Goal: Download file/media

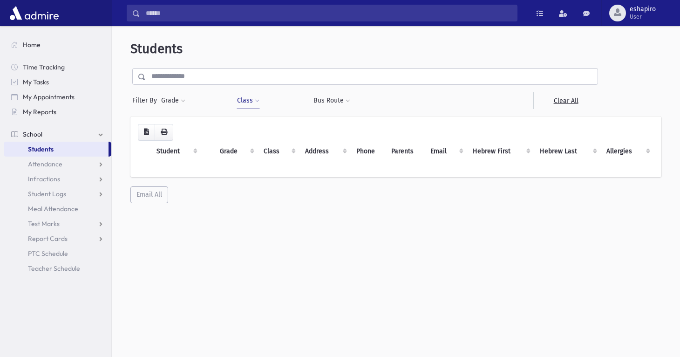
scroll to position [24, 0]
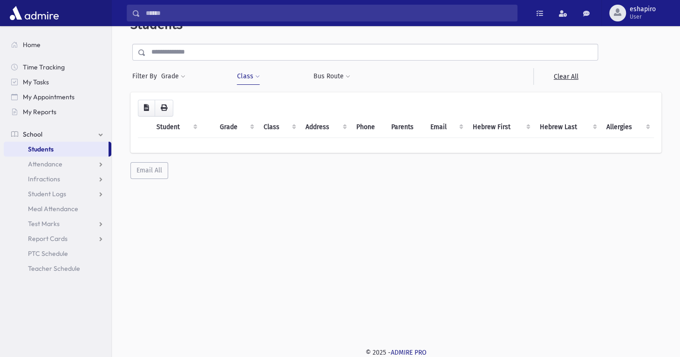
click at [52, 151] on span "Students" at bounding box center [41, 149] width 26 height 8
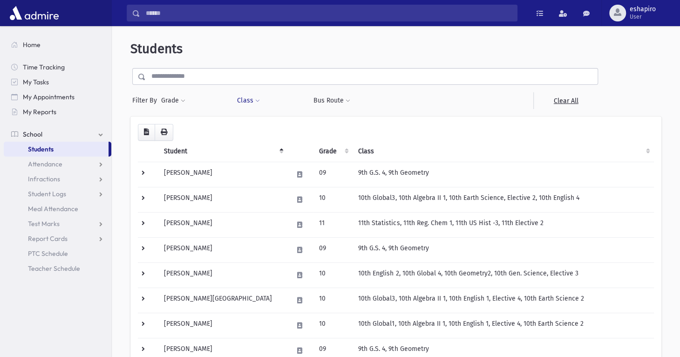
click at [247, 103] on button "Class" at bounding box center [248, 100] width 23 height 17
click at [255, 122] on ul at bounding box center [285, 124] width 89 height 14
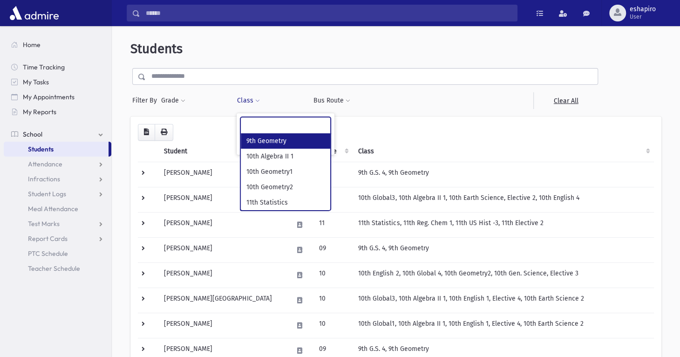
select select "***"
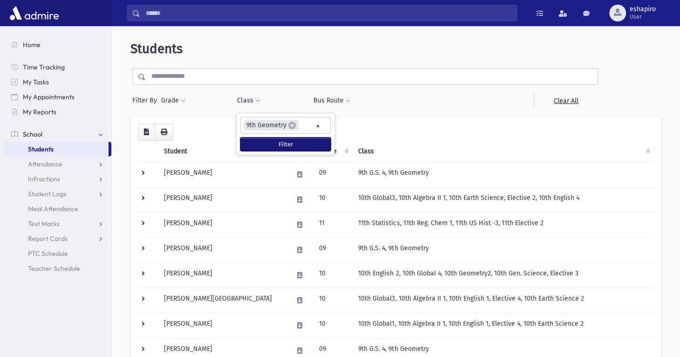
click at [263, 140] on button "Filter" at bounding box center [286, 144] width 90 height 14
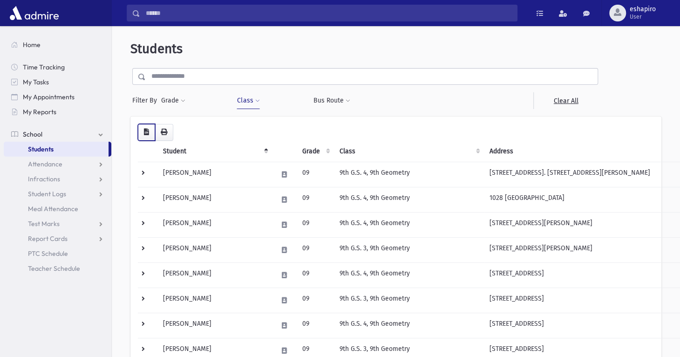
click at [146, 136] on button "button" at bounding box center [146, 132] width 17 height 17
click at [247, 107] on button "Class" at bounding box center [248, 100] width 23 height 17
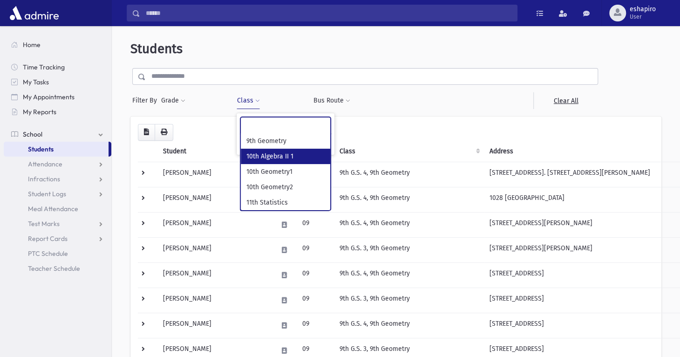
select select "***"
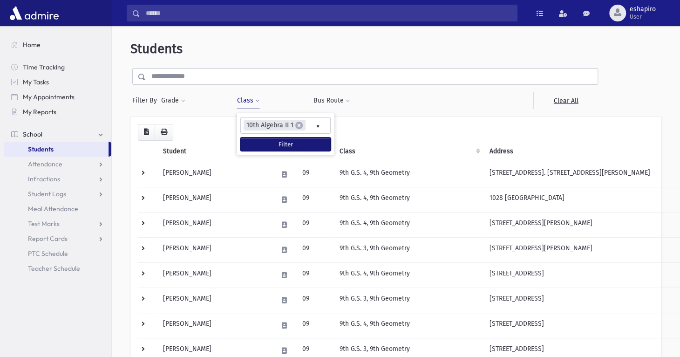
click at [260, 143] on button "Filter" at bounding box center [286, 144] width 90 height 14
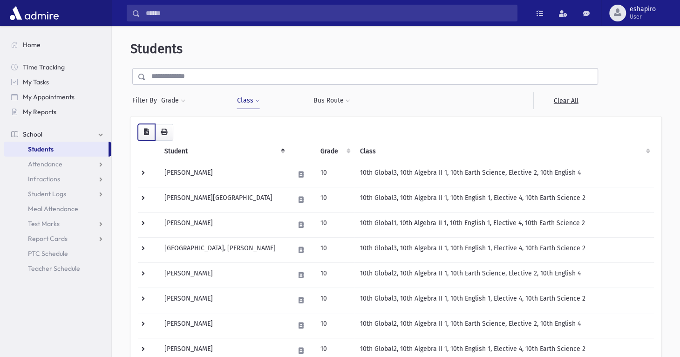
click at [145, 133] on icon "button" at bounding box center [146, 132] width 5 height 7
click at [244, 104] on button "Class" at bounding box center [248, 100] width 23 height 17
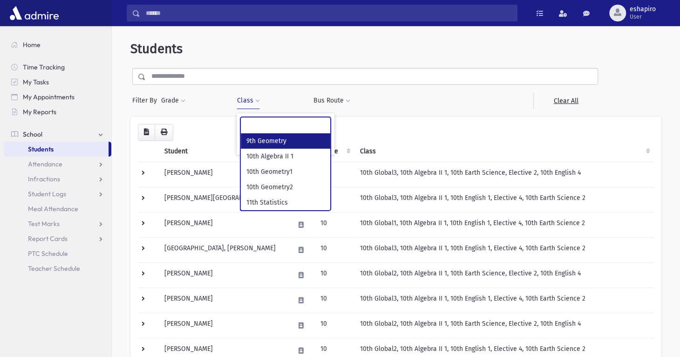
scroll to position [8, 0]
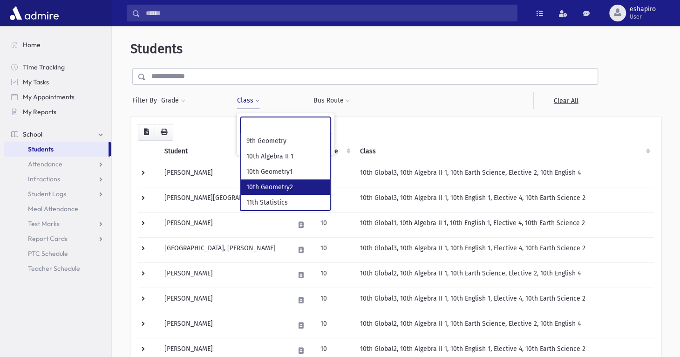
select select "***"
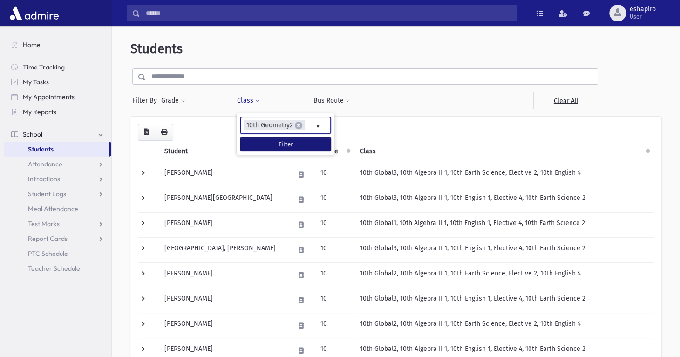
click at [280, 144] on button "Filter" at bounding box center [286, 144] width 90 height 14
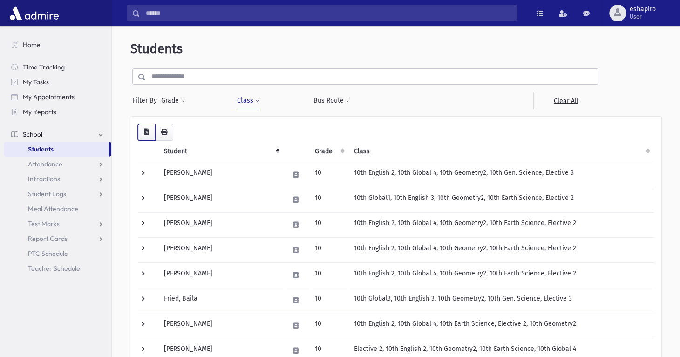
click at [144, 135] on icon "button" at bounding box center [146, 132] width 5 height 7
click at [252, 104] on button "Class" at bounding box center [248, 100] width 23 height 17
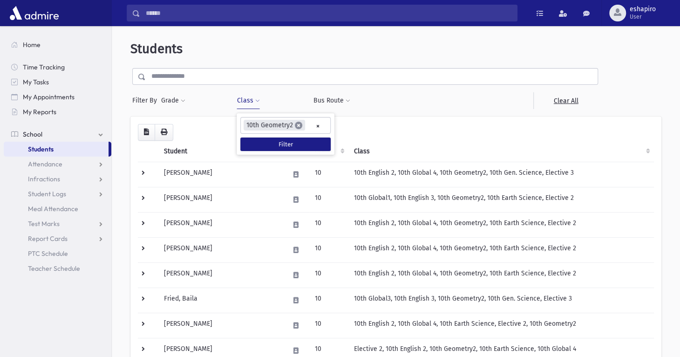
click at [299, 125] on span "×" at bounding box center [298, 125] width 7 height 7
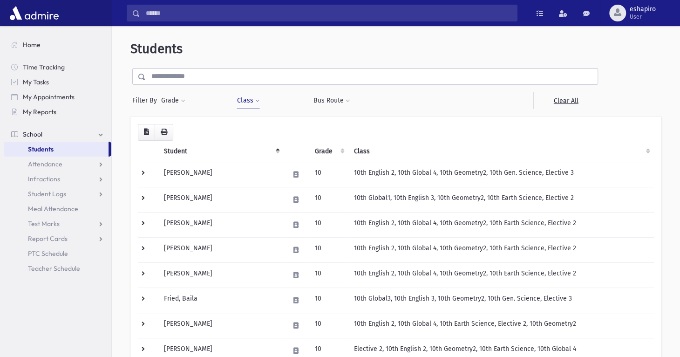
click at [245, 104] on button "Class" at bounding box center [248, 100] width 23 height 17
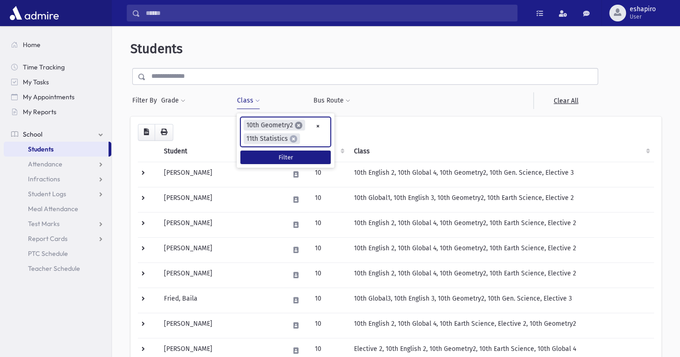
click at [296, 125] on span "×" at bounding box center [298, 125] width 7 height 7
select select "***"
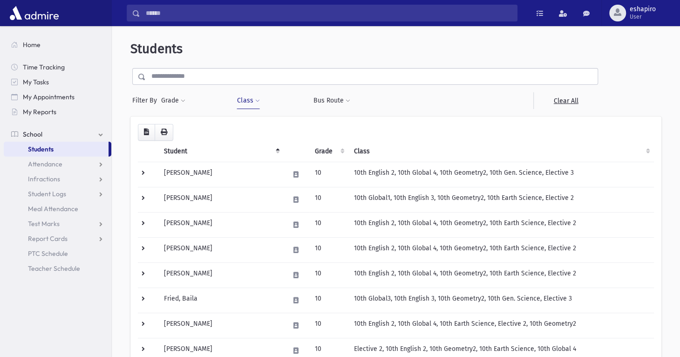
click at [246, 105] on button "Class" at bounding box center [248, 100] width 23 height 17
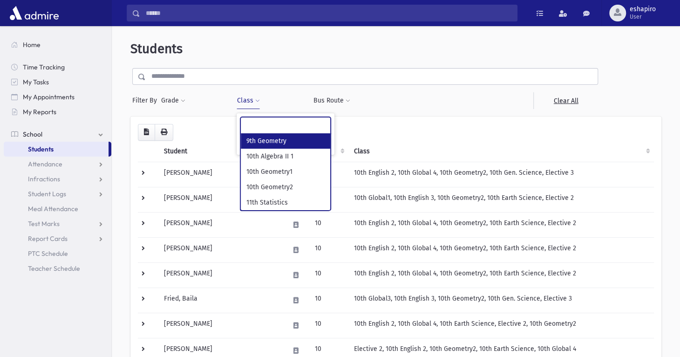
scroll to position [24, 0]
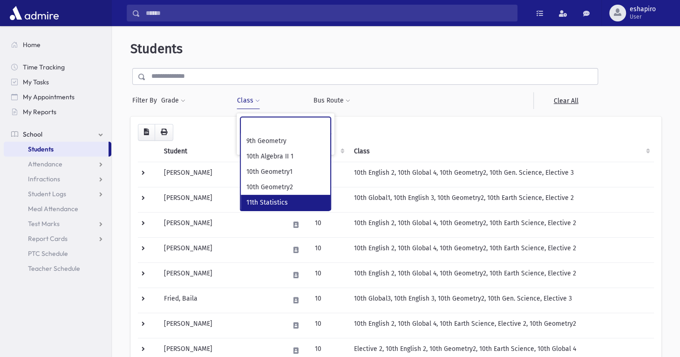
select select "***"
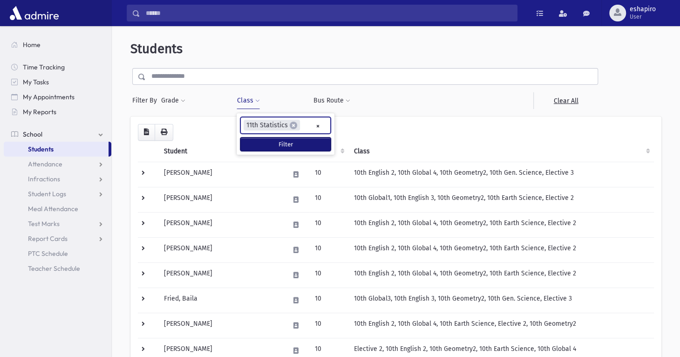
click at [278, 143] on button "Filter" at bounding box center [286, 144] width 90 height 14
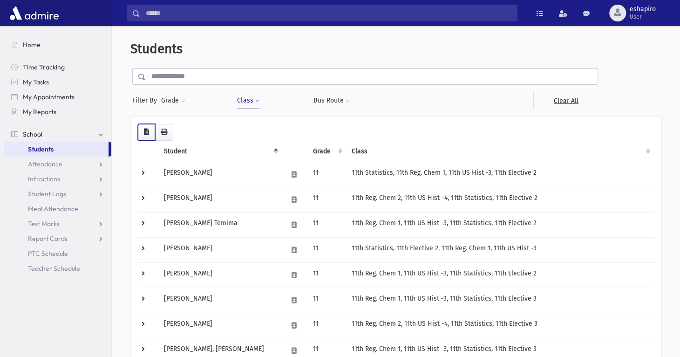
click at [146, 131] on icon "button" at bounding box center [146, 132] width 5 height 7
